Goal: Navigation & Orientation: Find specific page/section

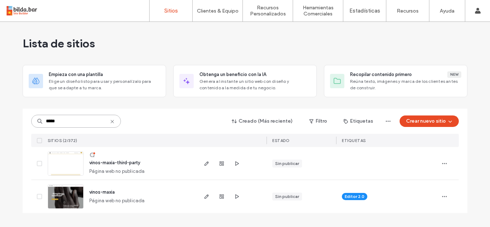
click at [100, 120] on input "*****" at bounding box center [76, 121] width 90 height 13
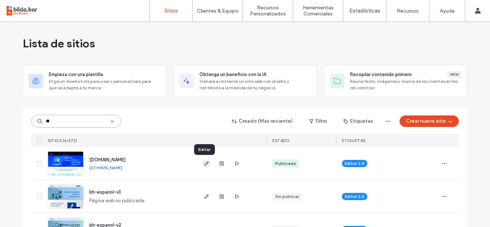
type input "**"
click at [204, 165] on icon "button" at bounding box center [207, 164] width 6 height 6
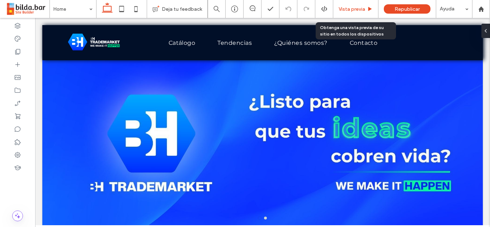
click at [341, 13] on div "Vista previa" at bounding box center [355, 9] width 45 height 18
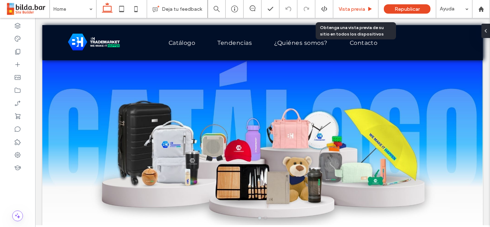
click at [346, 13] on div "Vista previa" at bounding box center [355, 9] width 45 height 18
click at [350, 10] on span "Vista previa" at bounding box center [351, 9] width 27 height 6
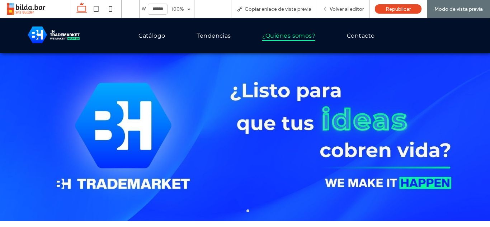
click at [280, 34] on span "¿Quiénes somos?" at bounding box center [288, 35] width 53 height 10
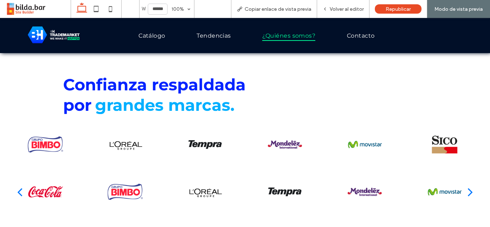
scroll to position [1055, 0]
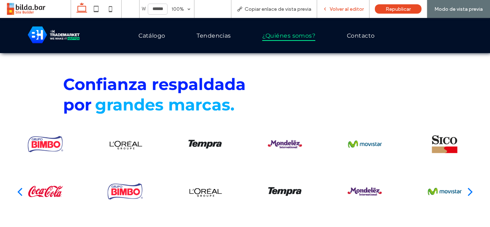
click at [352, 8] on span "Volver al editor" at bounding box center [346, 9] width 34 height 6
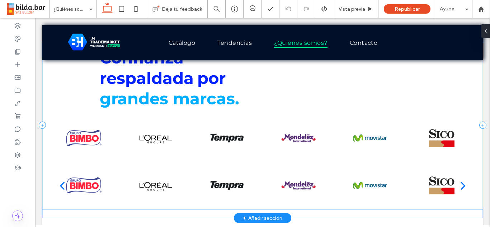
scroll to position [1082, 0]
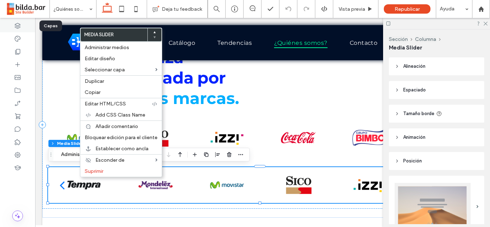
click at [20, 29] on div at bounding box center [17, 25] width 35 height 13
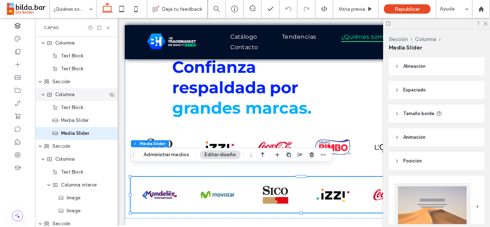
scroll to position [1679, 0]
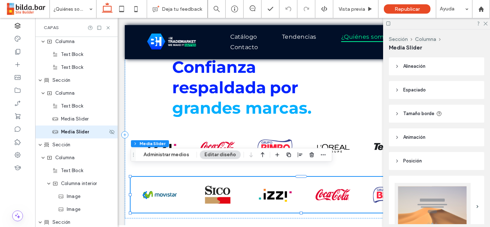
click at [109, 135] on div "Media Slider" at bounding box center [76, 131] width 82 height 13
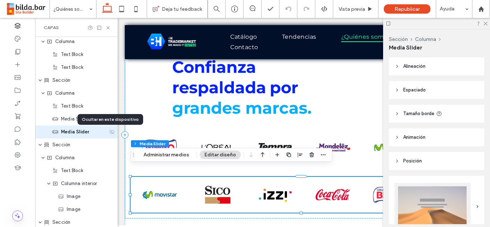
click at [109, 132] on use at bounding box center [111, 131] width 5 height 5
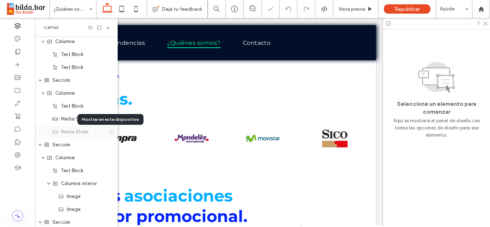
scroll to position [1082, 0]
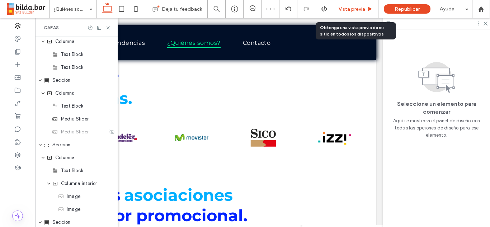
click at [360, 6] on span "Vista previa" at bounding box center [351, 9] width 27 height 6
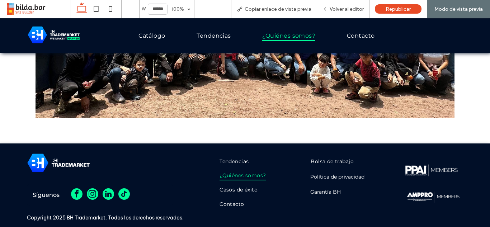
scroll to position [1505, 0]
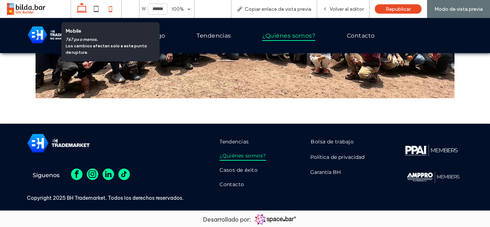
click at [110, 9] on icon at bounding box center [110, 9] width 14 height 14
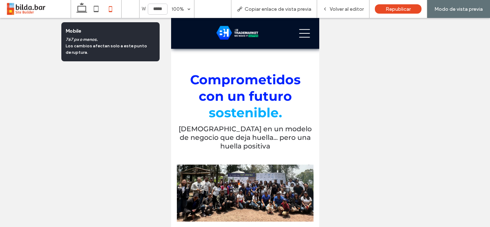
type input "*****"
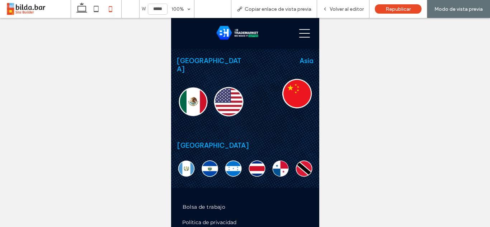
scroll to position [1914, 0]
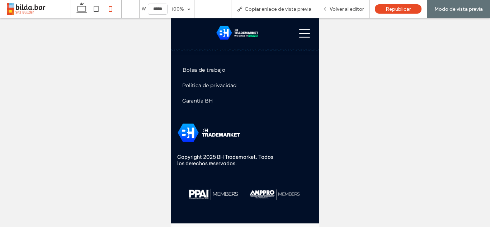
click at [299, 31] on icon at bounding box center [304, 33] width 11 height 11
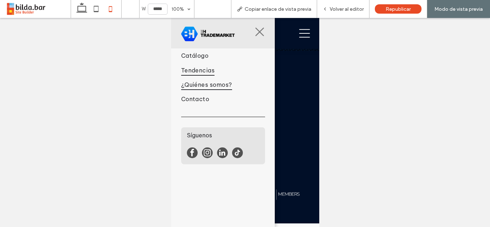
click at [200, 74] on span "Tendencias" at bounding box center [198, 70] width 34 height 11
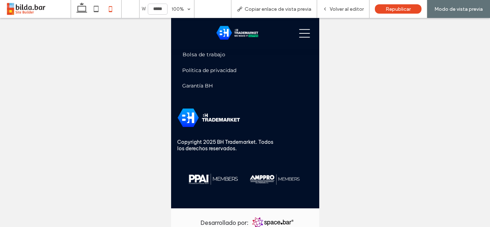
scroll to position [984, 0]
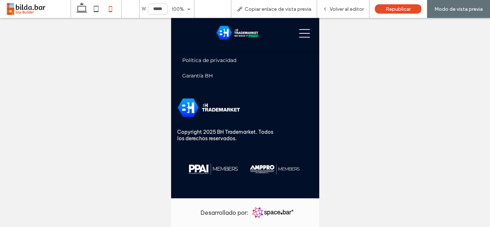
click at [301, 32] on icon at bounding box center [304, 33] width 11 height 11
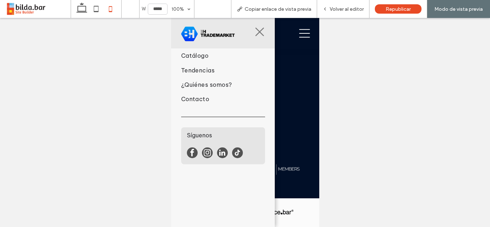
scroll to position [972, 0]
click at [191, 97] on span "Contacto" at bounding box center [195, 99] width 28 height 11
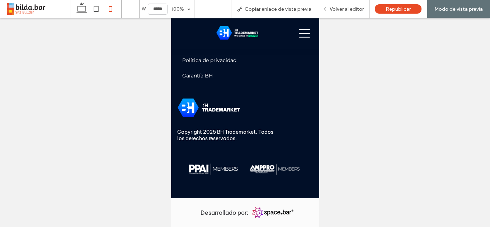
scroll to position [984, 0]
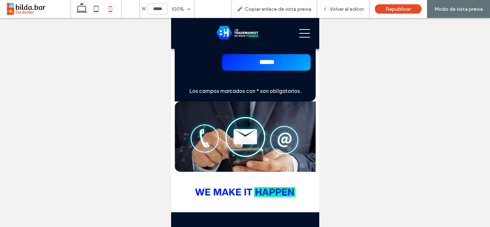
scroll to position [360, 0]
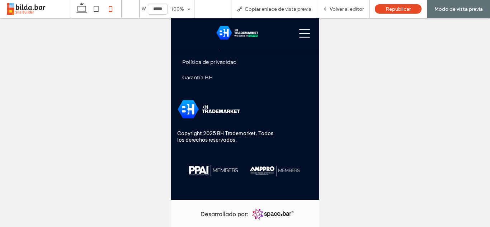
click at [300, 28] on icon at bounding box center [304, 33] width 11 height 11
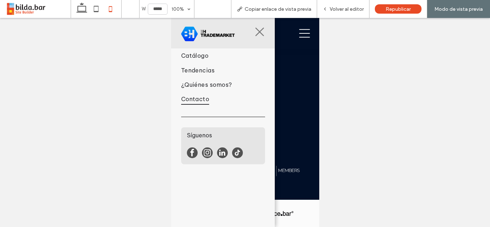
click at [191, 35] on img at bounding box center [208, 34] width 54 height 15
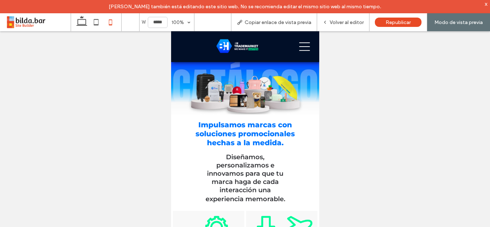
click at [301, 47] on icon at bounding box center [304, 46] width 11 height 11
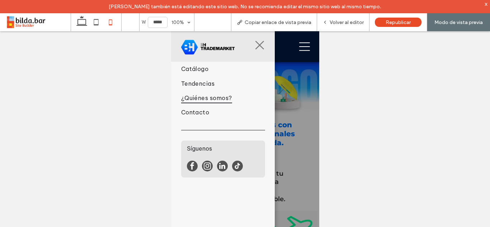
click at [206, 96] on span "¿Quiénes somos?" at bounding box center [206, 97] width 51 height 11
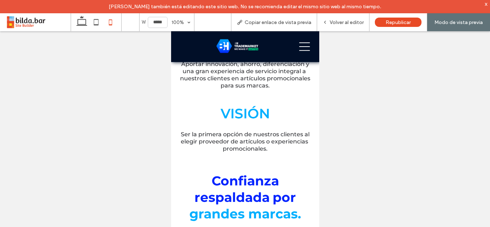
scroll to position [1243, 0]
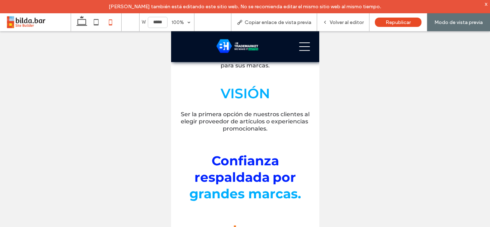
click at [382, 89] on div at bounding box center [245, 135] width 490 height 209
